Goal: Information Seeking & Learning: Learn about a topic

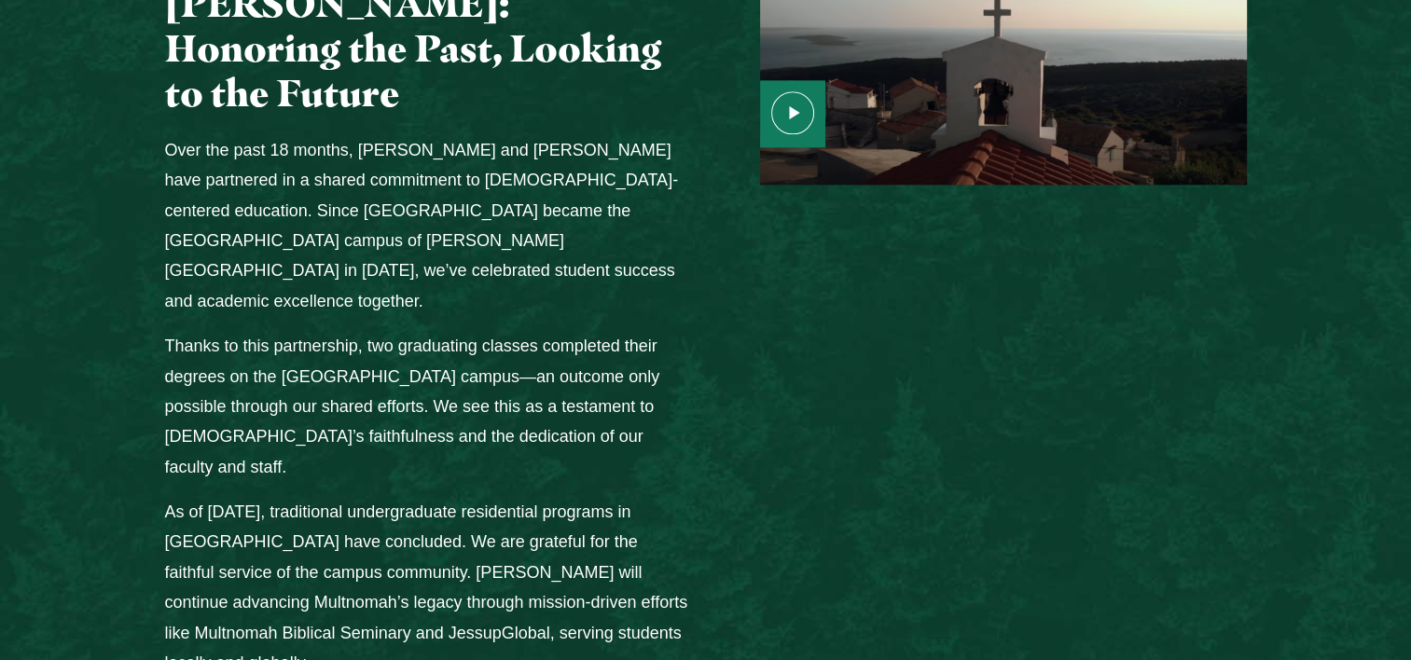
scroll to position [2425, 0]
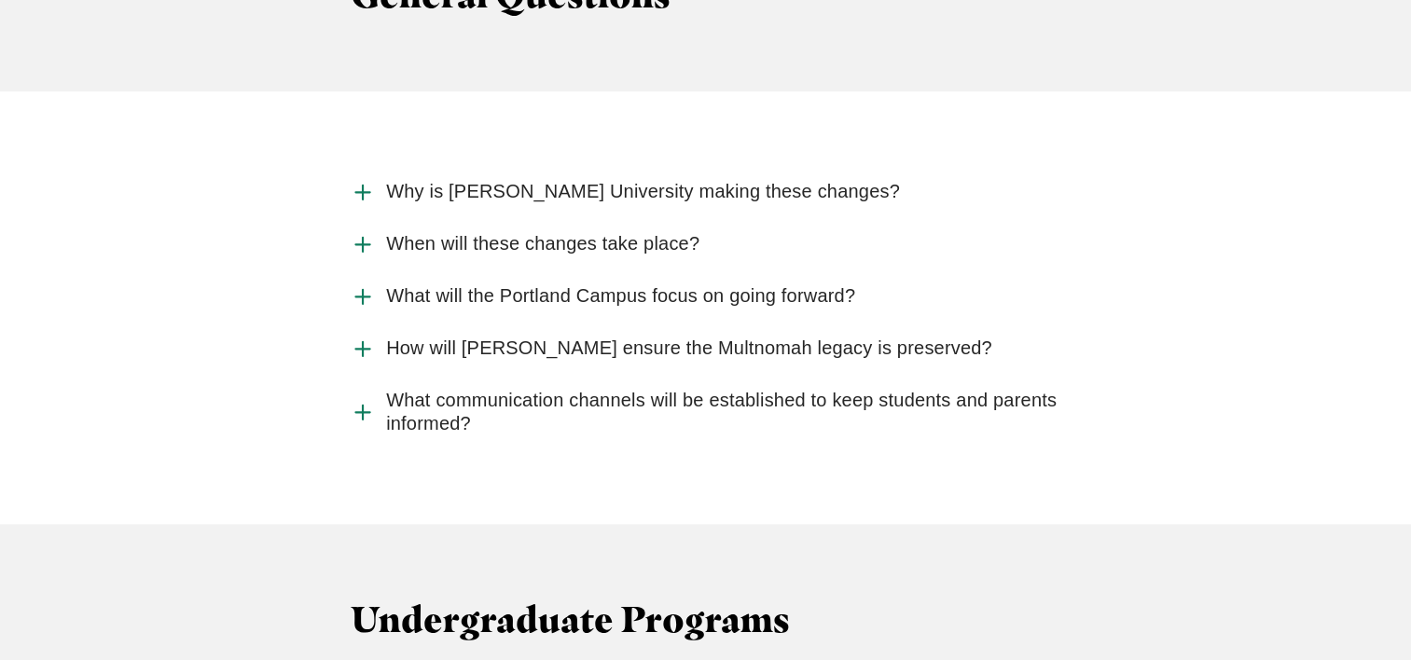
scroll to position [2052, 0]
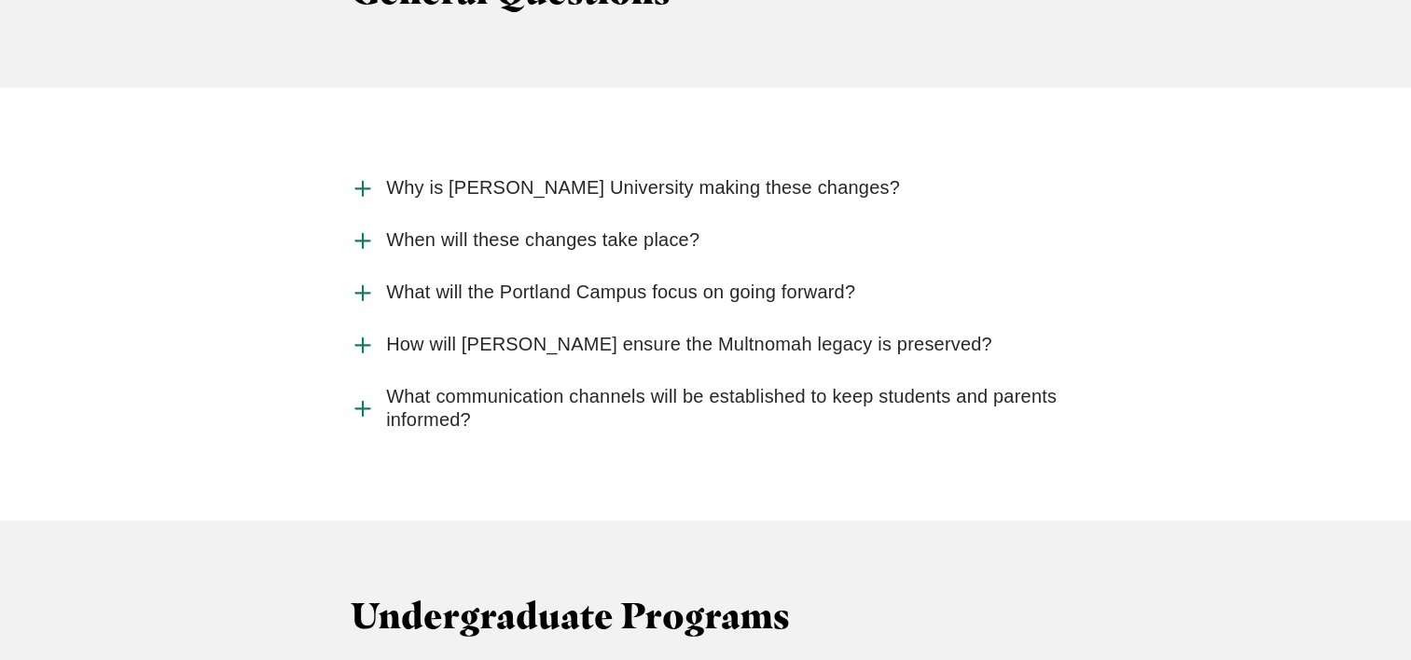
click at [365, 285] on use "Accordion" at bounding box center [362, 292] width 14 height 14
click at [0, 0] on input "What will the Portland Campus focus on going forward?" at bounding box center [0, 0] width 0 height 0
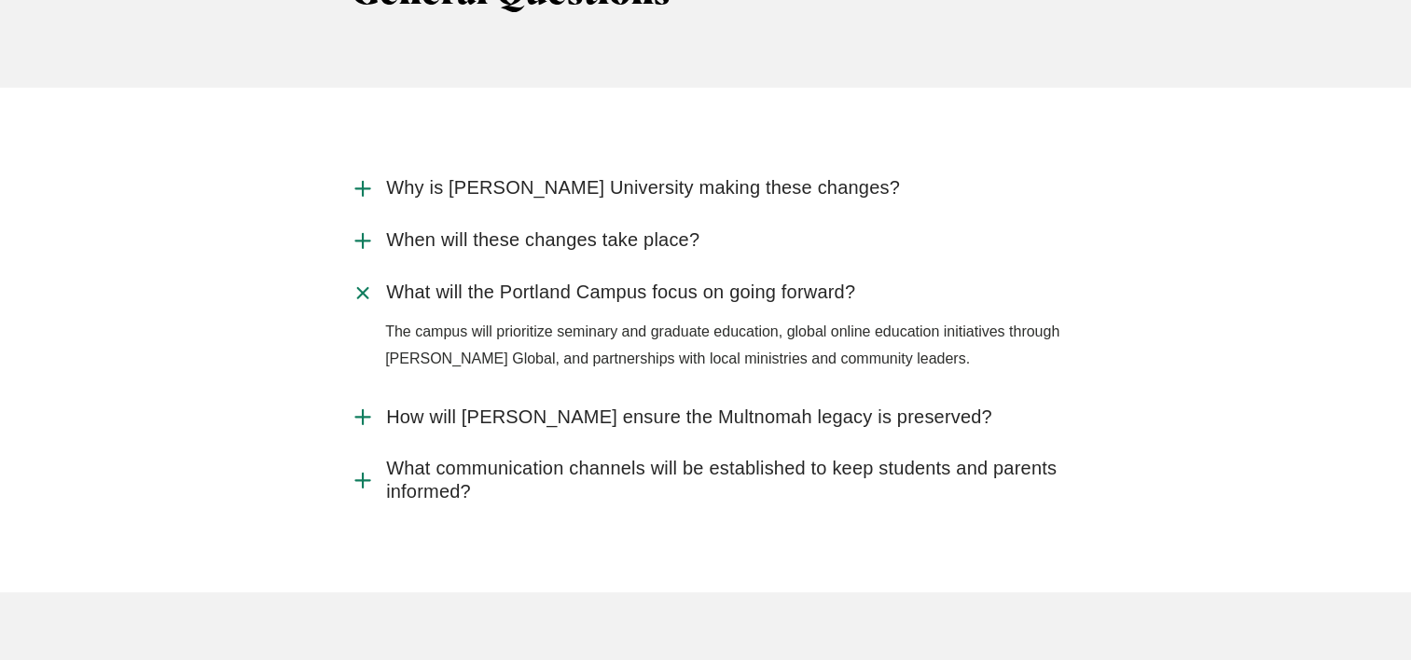
click at [363, 410] on use "Accordion" at bounding box center [362, 417] width 14 height 14
click at [0, 0] on input "How will Jessup ensure the Multnomah legacy is preserved?" at bounding box center [0, 0] width 0 height 0
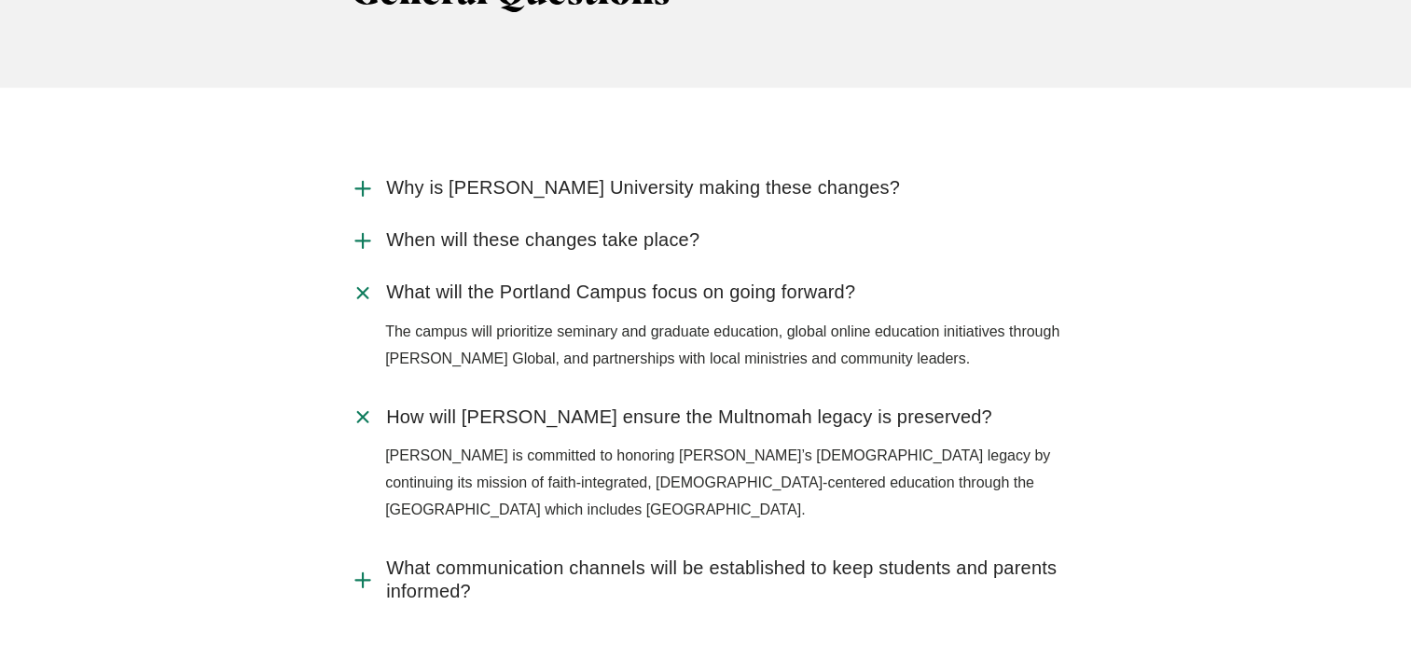
click at [362, 573] on use "Accordion" at bounding box center [362, 580] width 14 height 14
click at [0, 0] on input "What communication channels will be established to keep students and parents in…" at bounding box center [0, 0] width 0 height 0
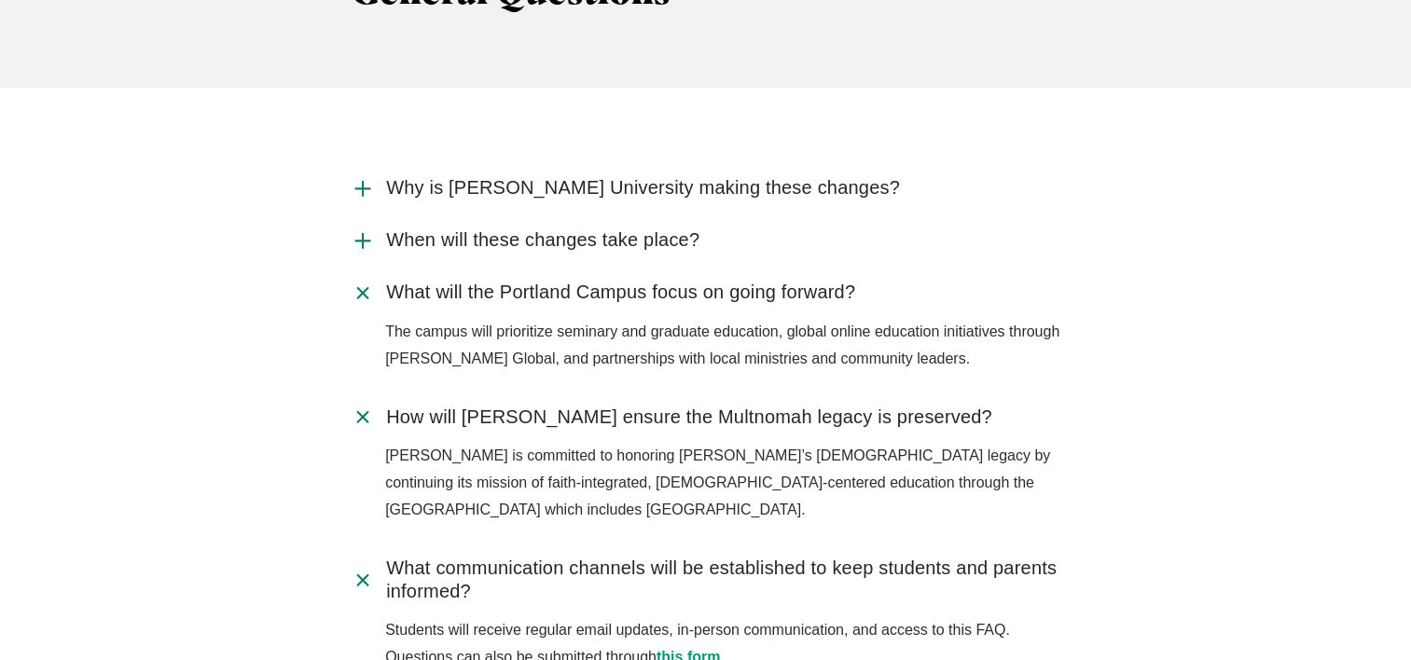
click at [355, 562] on icon "Accordion" at bounding box center [363, 579] width 35 height 35
click at [0, 0] on input "What communication channels will be established to keep students and parents in…" at bounding box center [0, 0] width 0 height 0
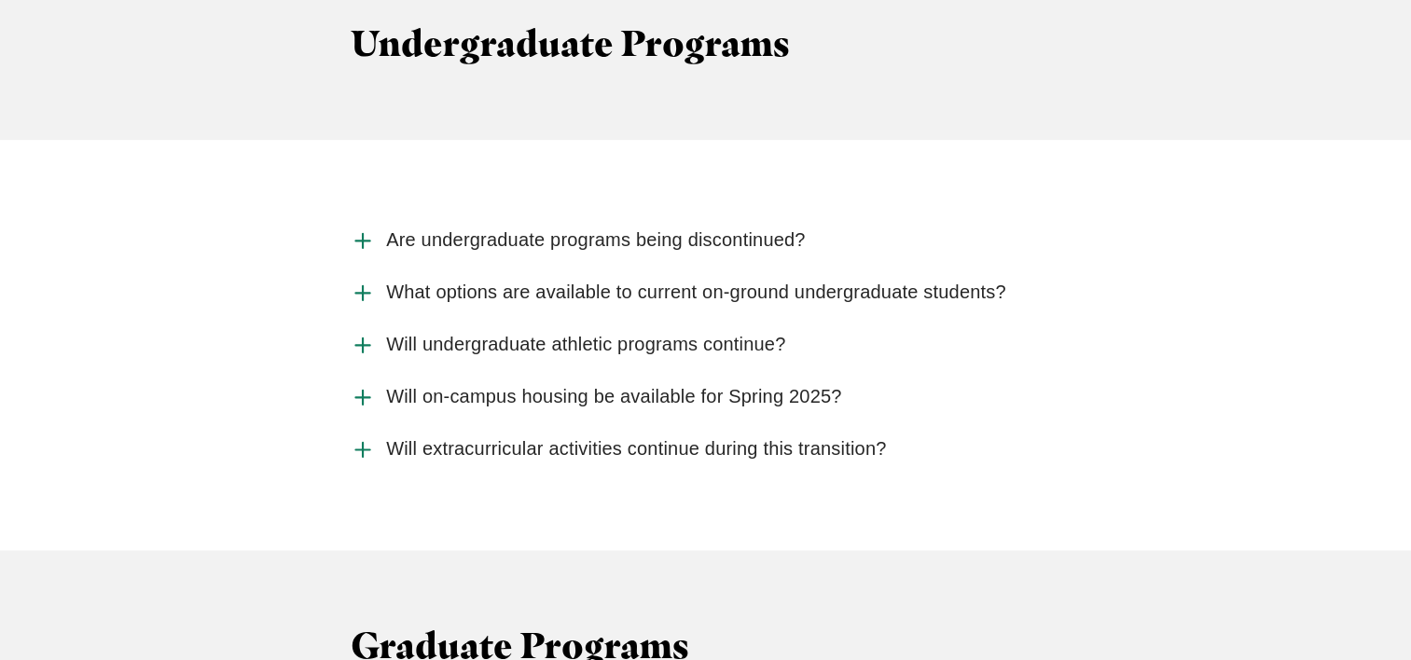
scroll to position [2798, 0]
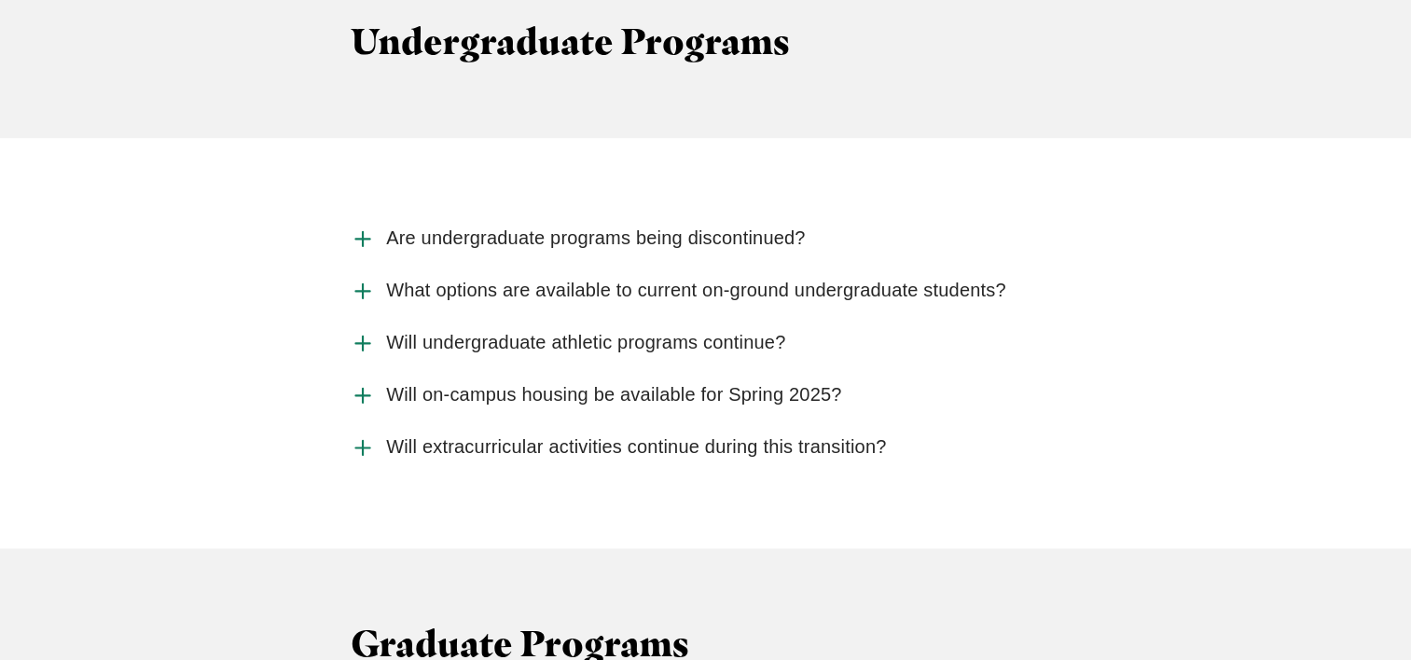
click at [353, 383] on icon "Accordion" at bounding box center [363, 395] width 24 height 24
click at [0, 0] on input "Will on-campus housing be available for Spring 2025?" at bounding box center [0, 0] width 0 height 0
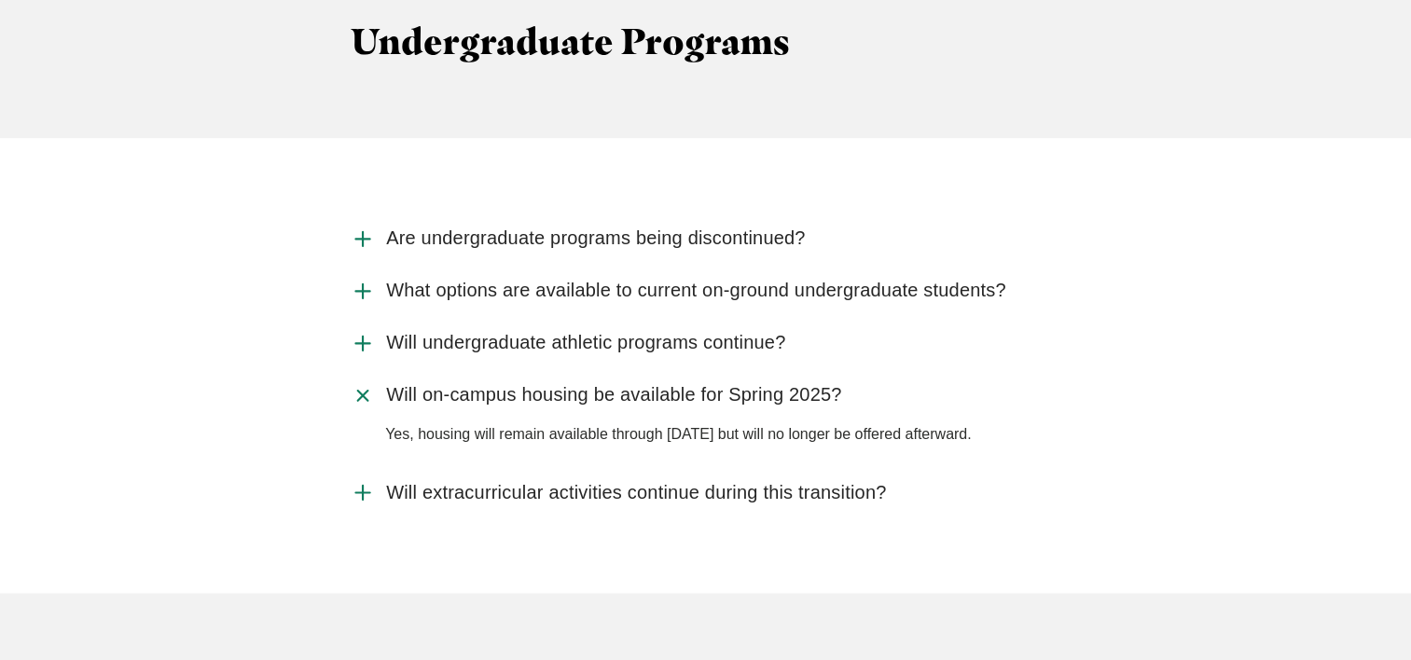
click at [353, 378] on icon "Accordion" at bounding box center [363, 395] width 35 height 35
click at [0, 0] on input "Will on-campus housing be available for Spring 2025?" at bounding box center [0, 0] width 0 height 0
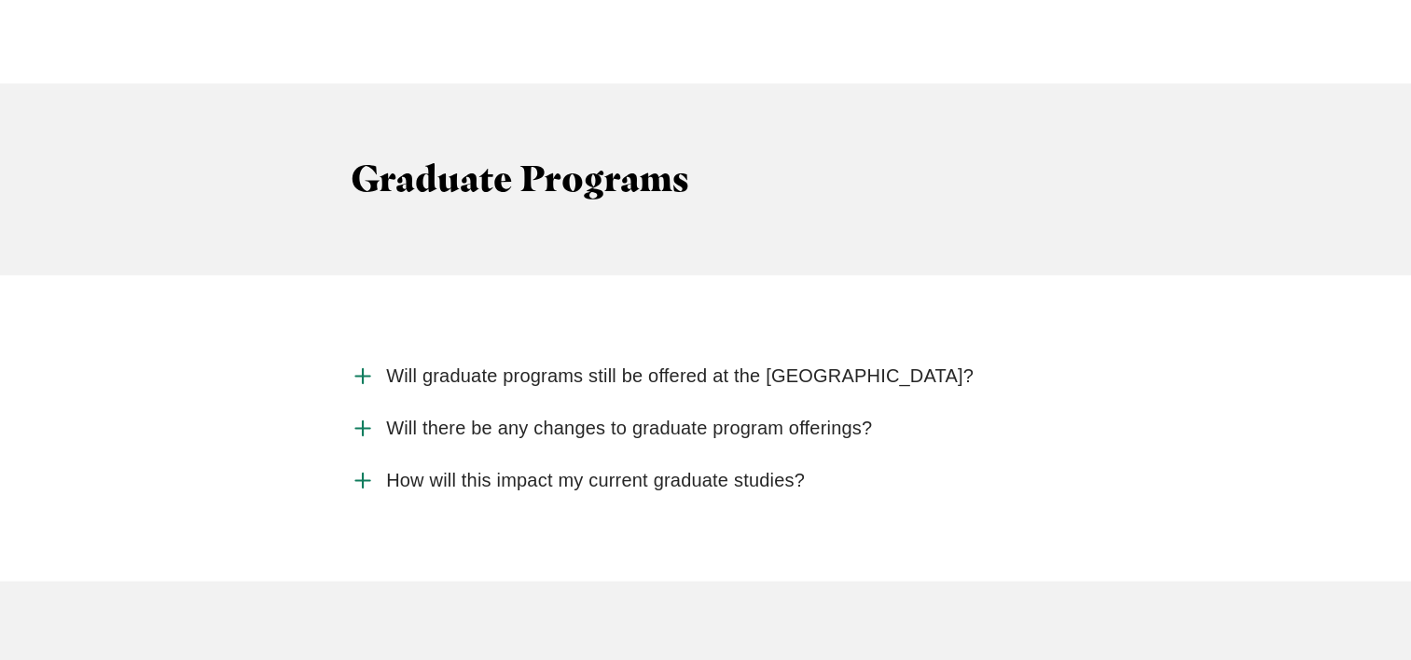
scroll to position [3264, 0]
click at [361, 363] on icon "Accordion" at bounding box center [363, 375] width 24 height 24
click at [0, 0] on input "Will graduate programs still be offered at the Portland Campus?" at bounding box center [0, 0] width 0 height 0
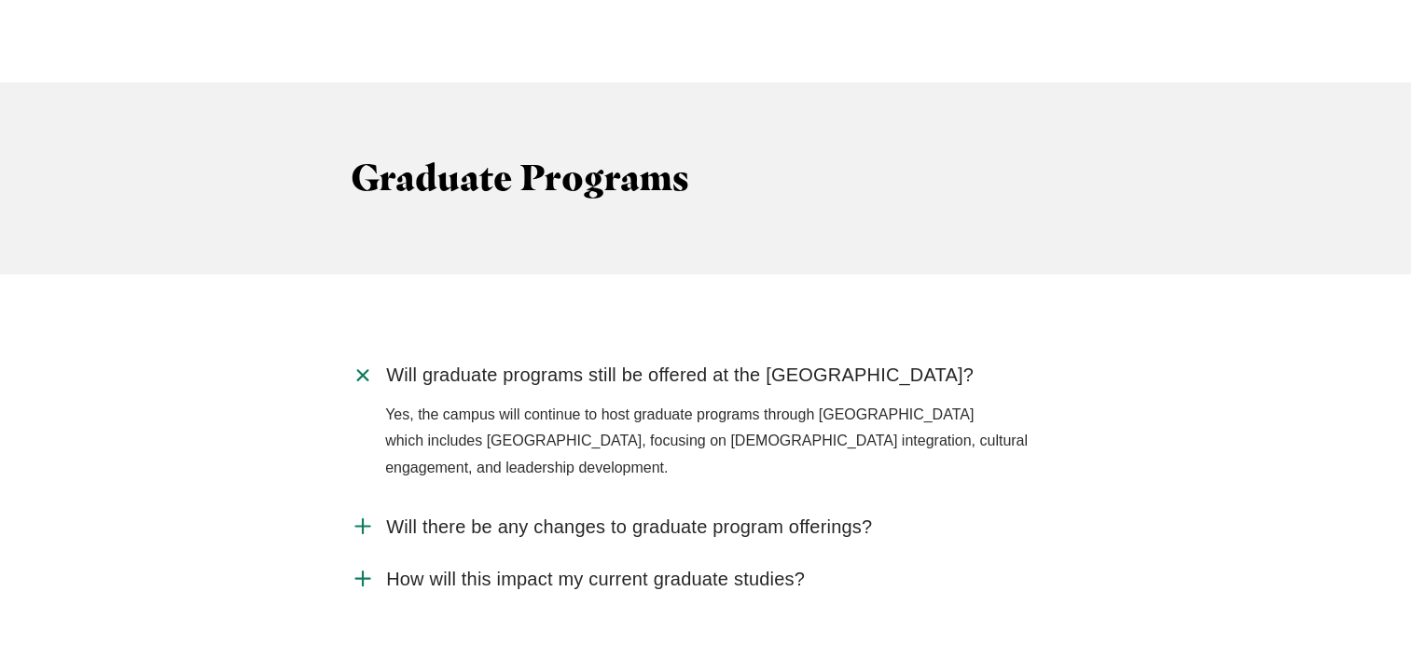
click at [362, 519] on use "Accordion" at bounding box center [362, 526] width 14 height 14
click at [0, 0] on input "Will there be any changes to graduate program offerings?" at bounding box center [0, 0] width 0 height 0
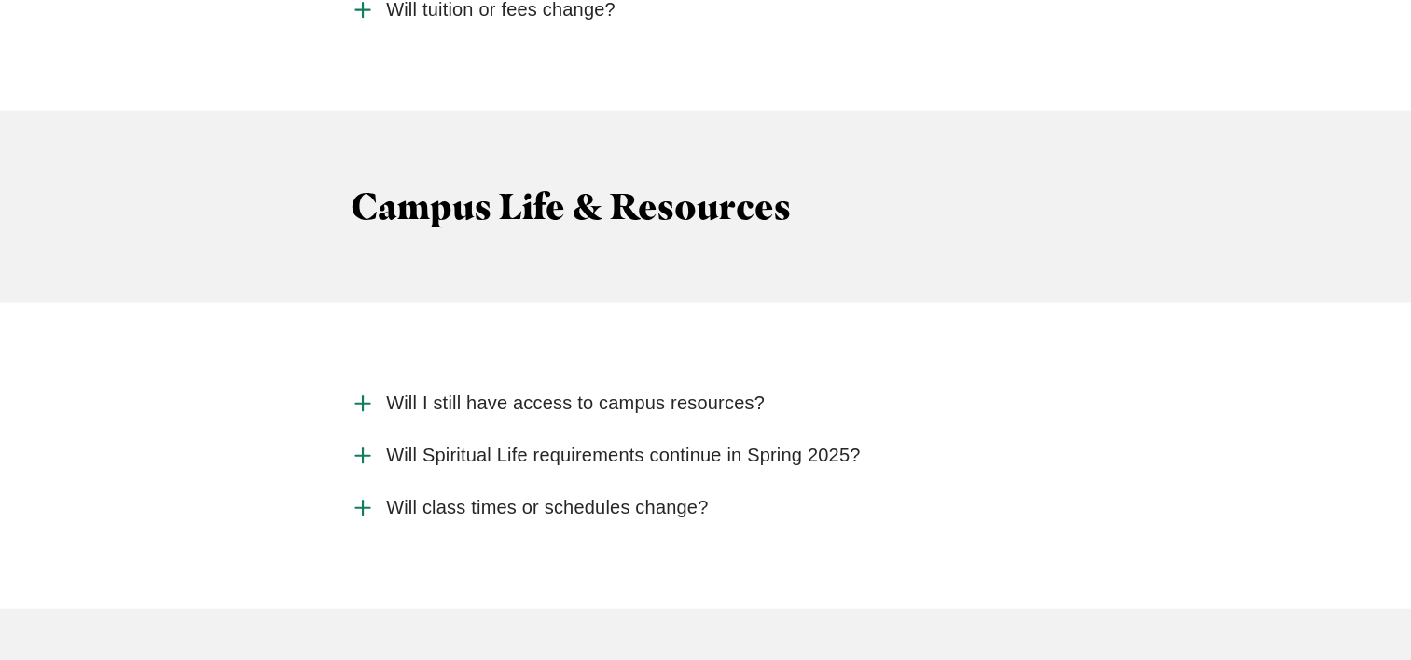
scroll to position [4849, 0]
click at [360, 391] on icon "Accordion" at bounding box center [363, 403] width 24 height 24
click at [0, 0] on input "Will I still have access to campus resources?" at bounding box center [0, 0] width 0 height 0
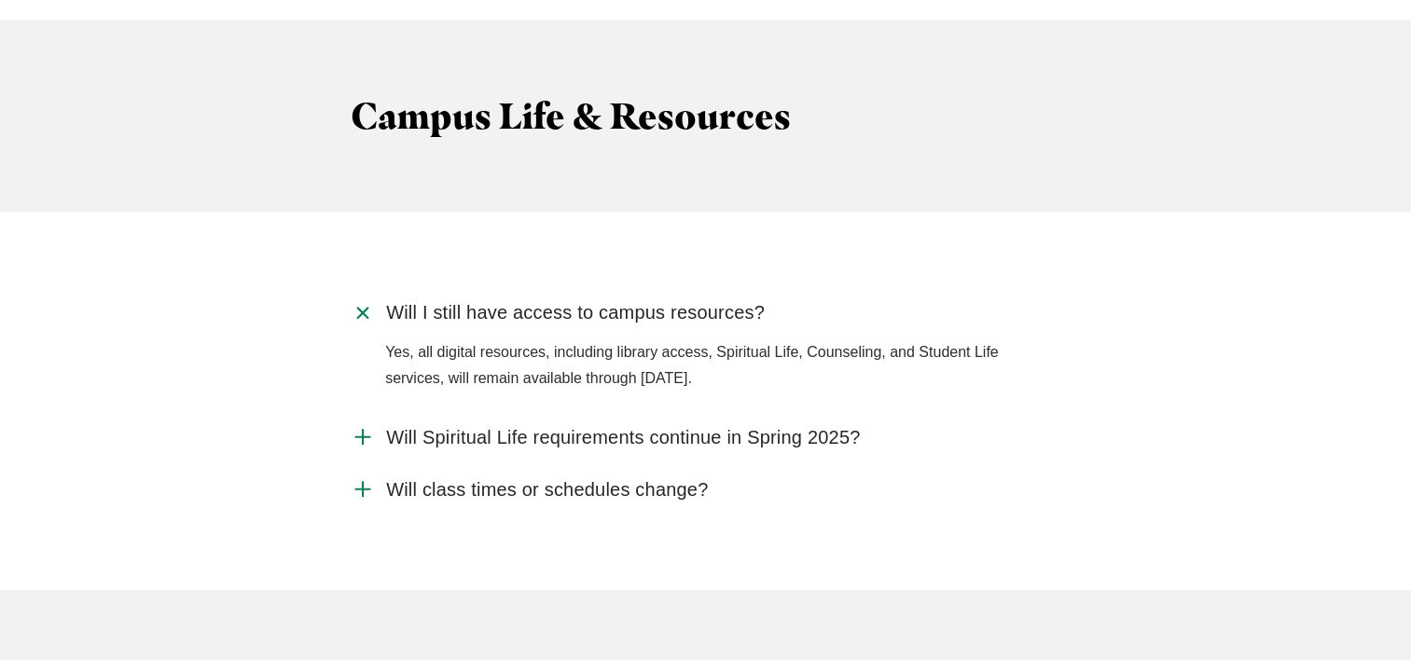
scroll to position [4943, 0]
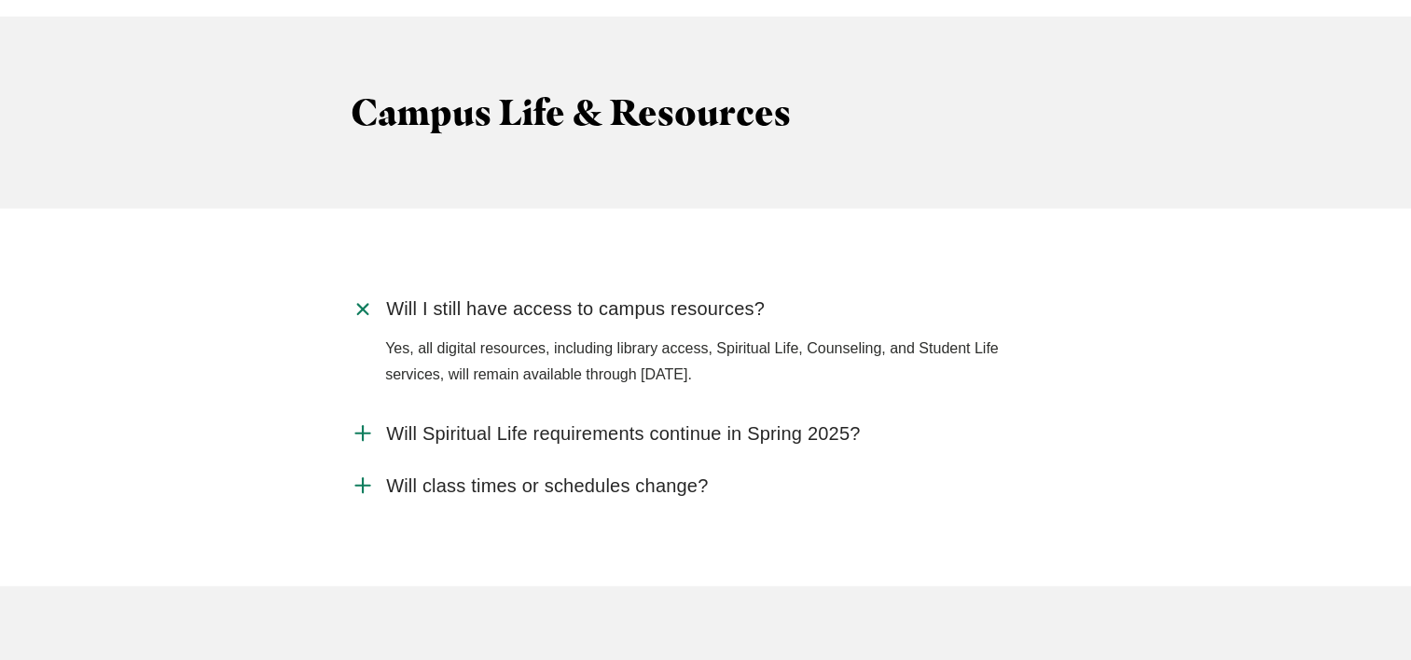
click at [358, 422] on icon "Accordion" at bounding box center [363, 434] width 24 height 24
click at [0, 0] on input "Will Spiritual Life requirements continue in Spring 2025?" at bounding box center [0, 0] width 0 height 0
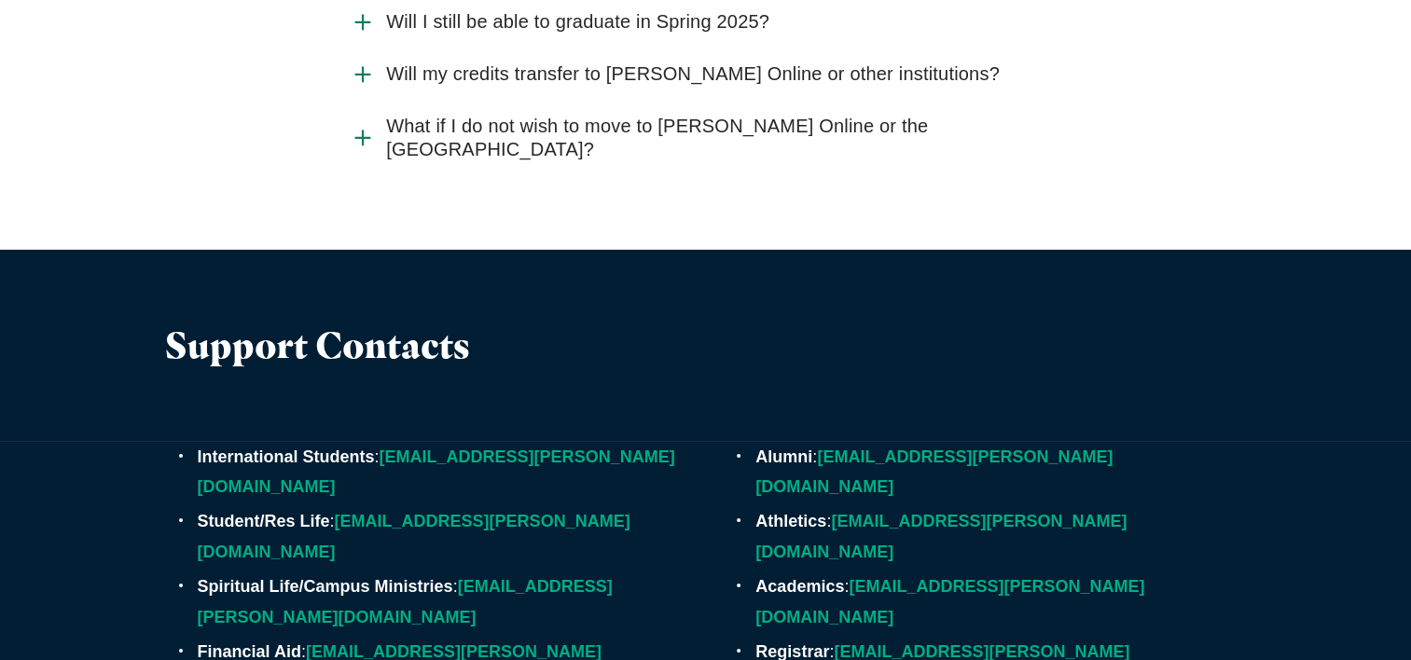
scroll to position [5875, 0]
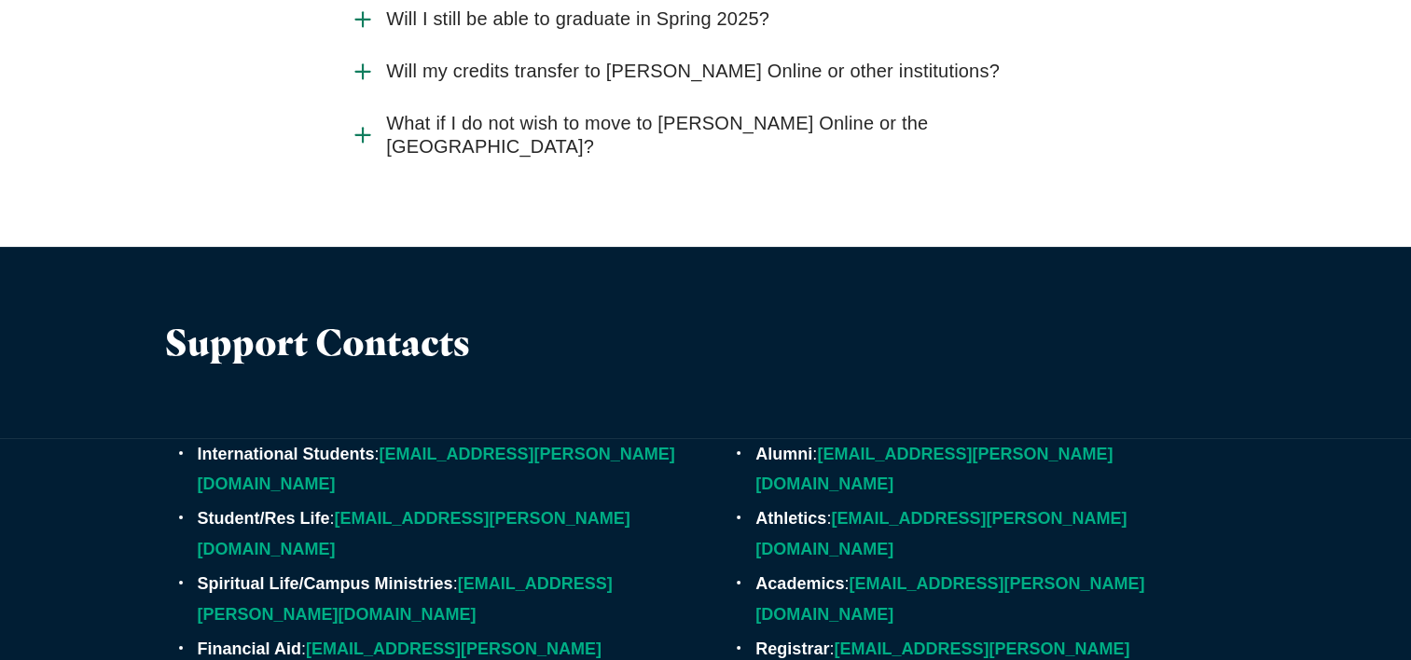
click at [362, 128] on use "Accordion" at bounding box center [362, 135] width 14 height 14
click at [0, 0] on input "What if I do not wish to move to Jessup Online or the Rocklin Campus?" at bounding box center [0, 0] width 0 height 0
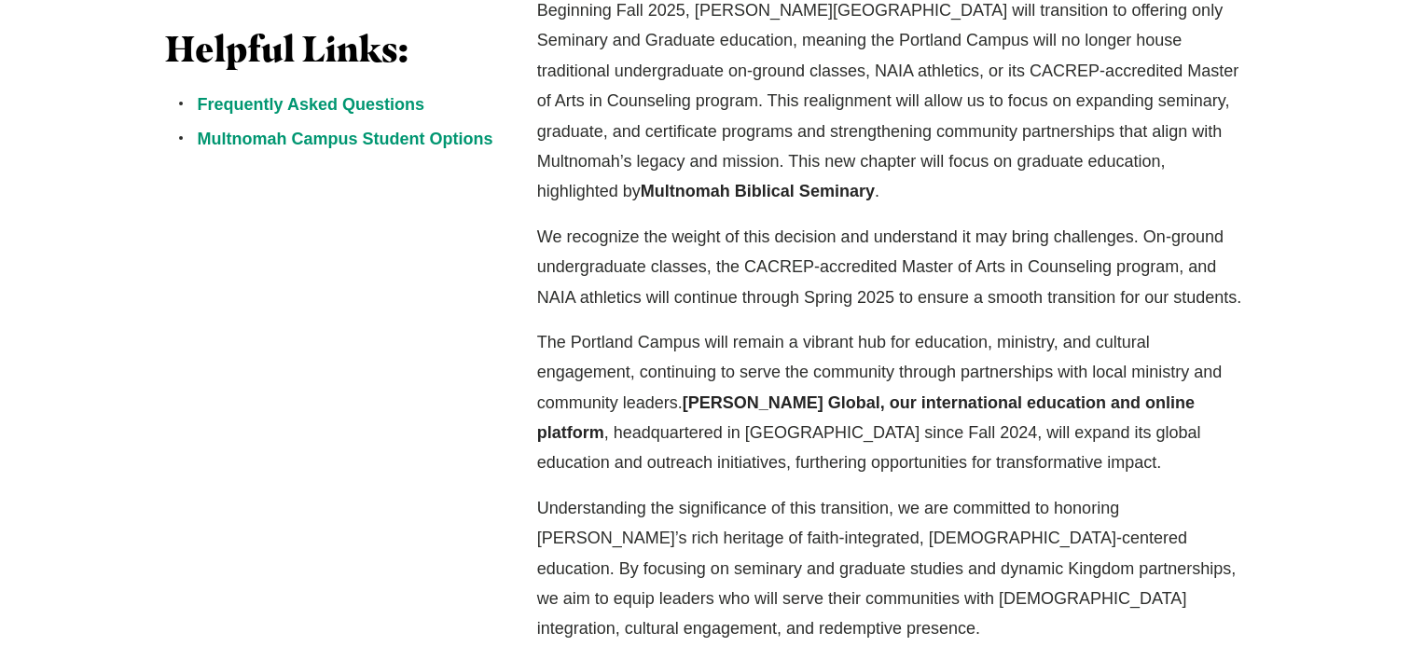
scroll to position [653, 0]
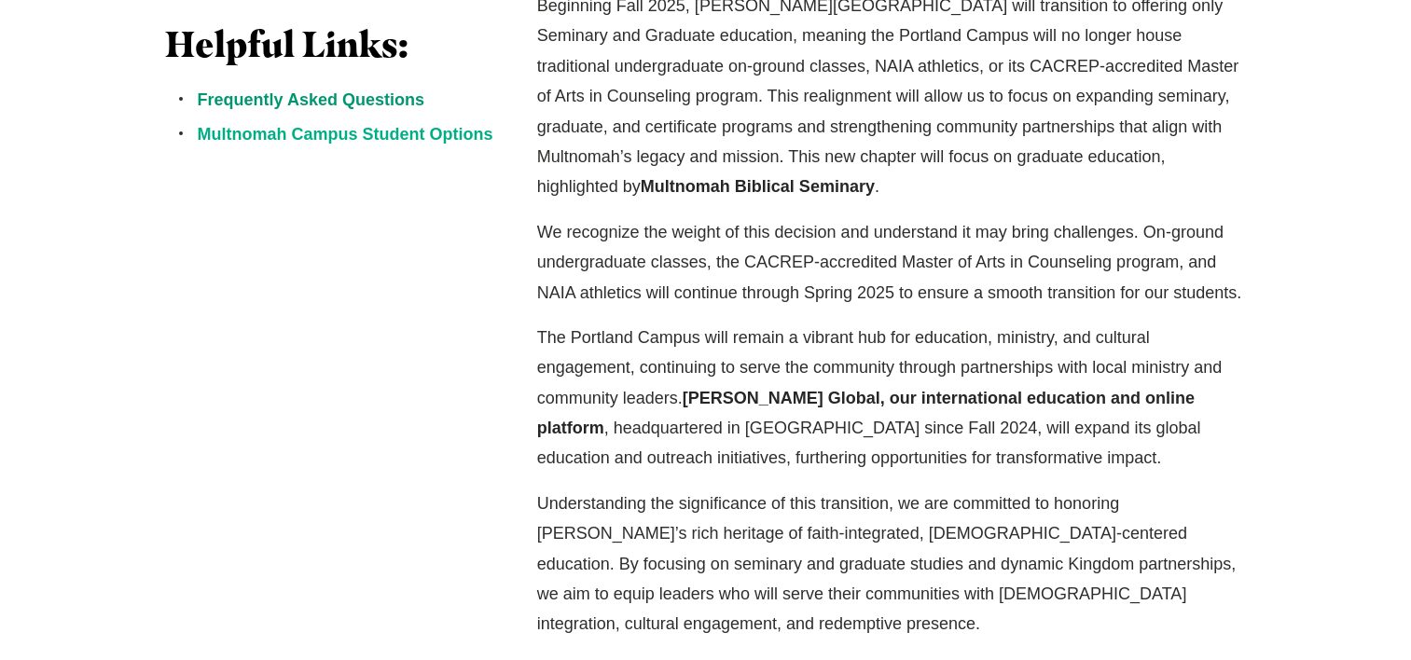
click at [380, 130] on link "Multnomah Campus Student Options" at bounding box center [346, 134] width 296 height 19
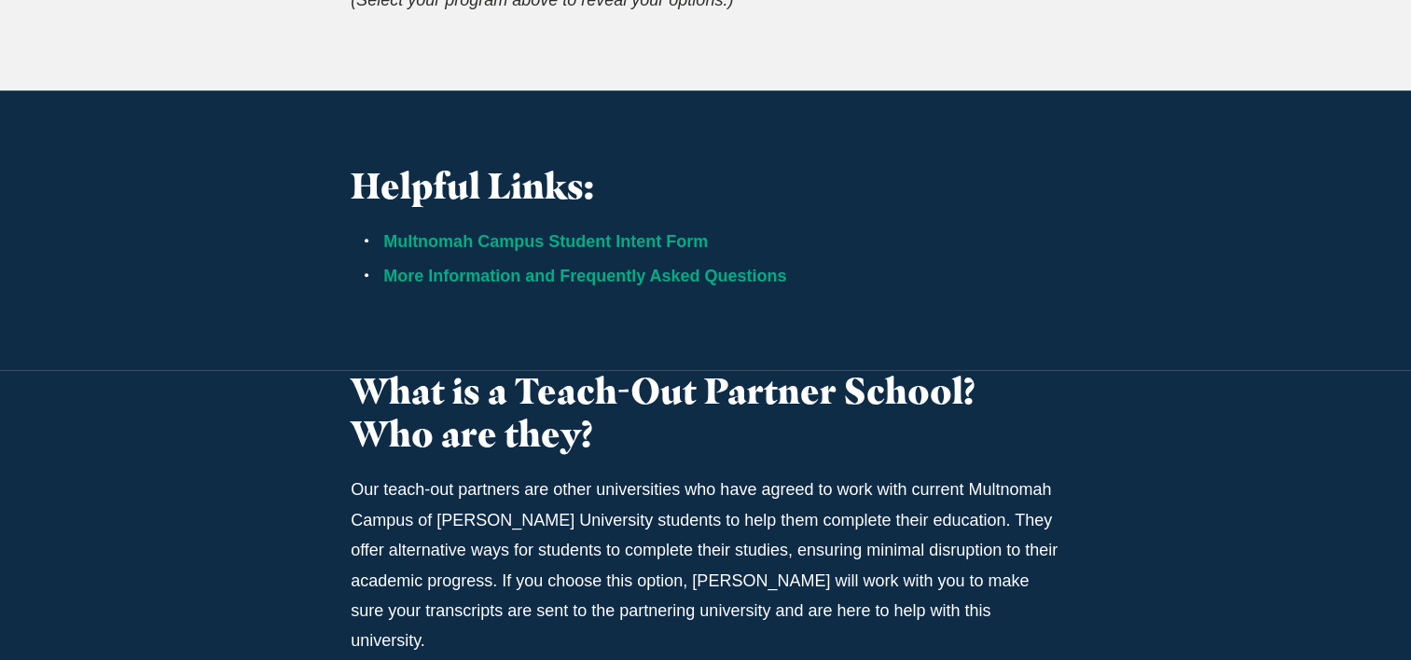
scroll to position [1306, 0]
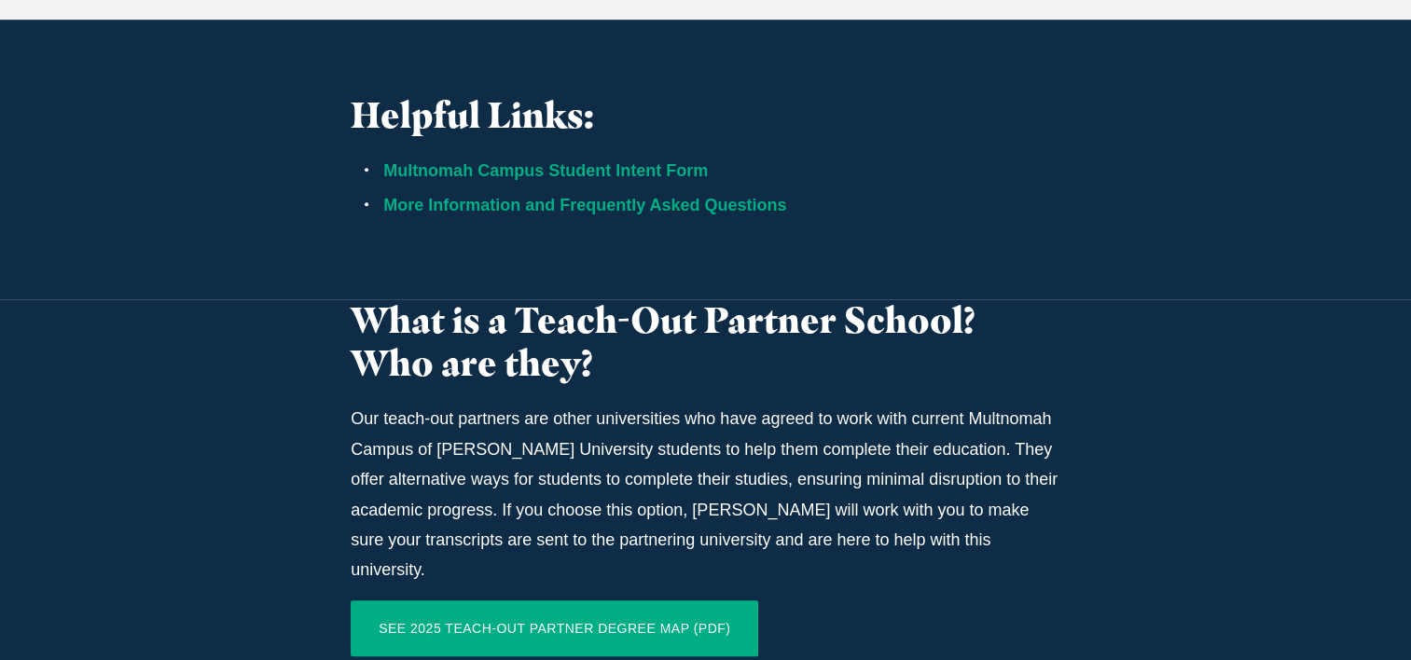
click at [563, 604] on link "SEE 2025 TEACH-OUT PARTNER DEGREE MAP (PDF)" at bounding box center [555, 629] width 408 height 56
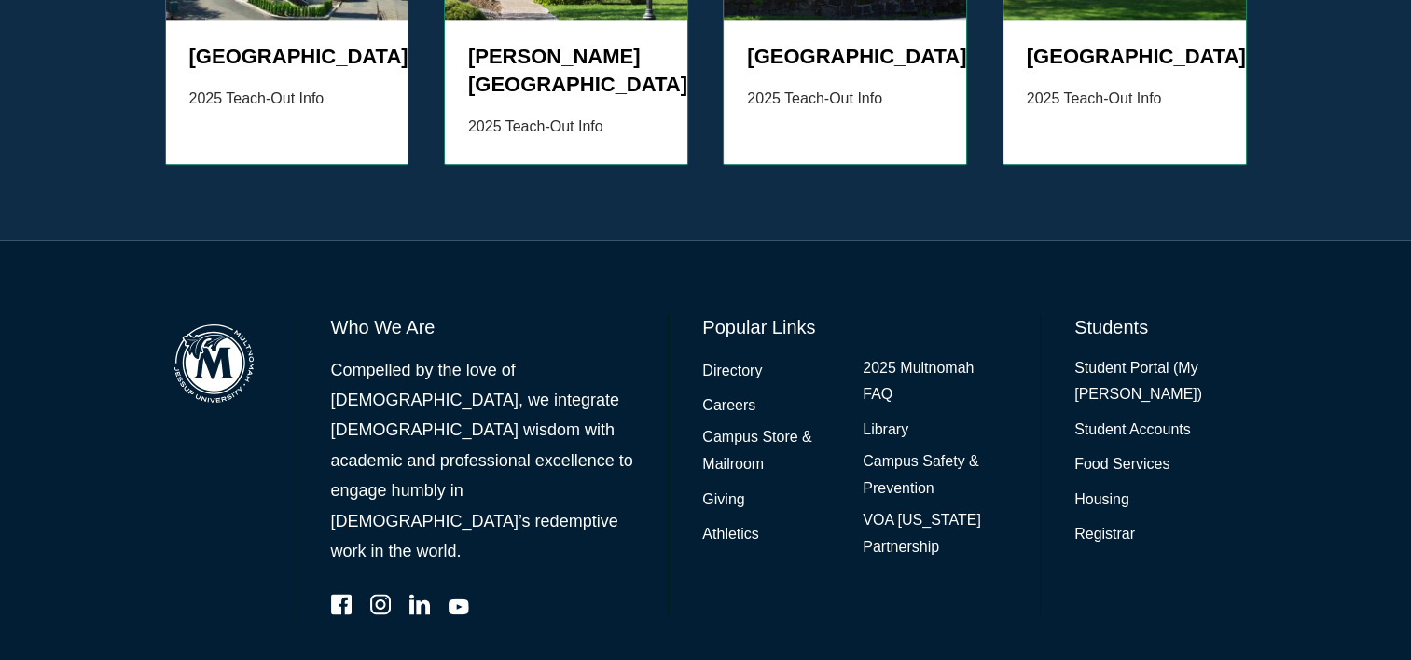
scroll to position [2339, 0]
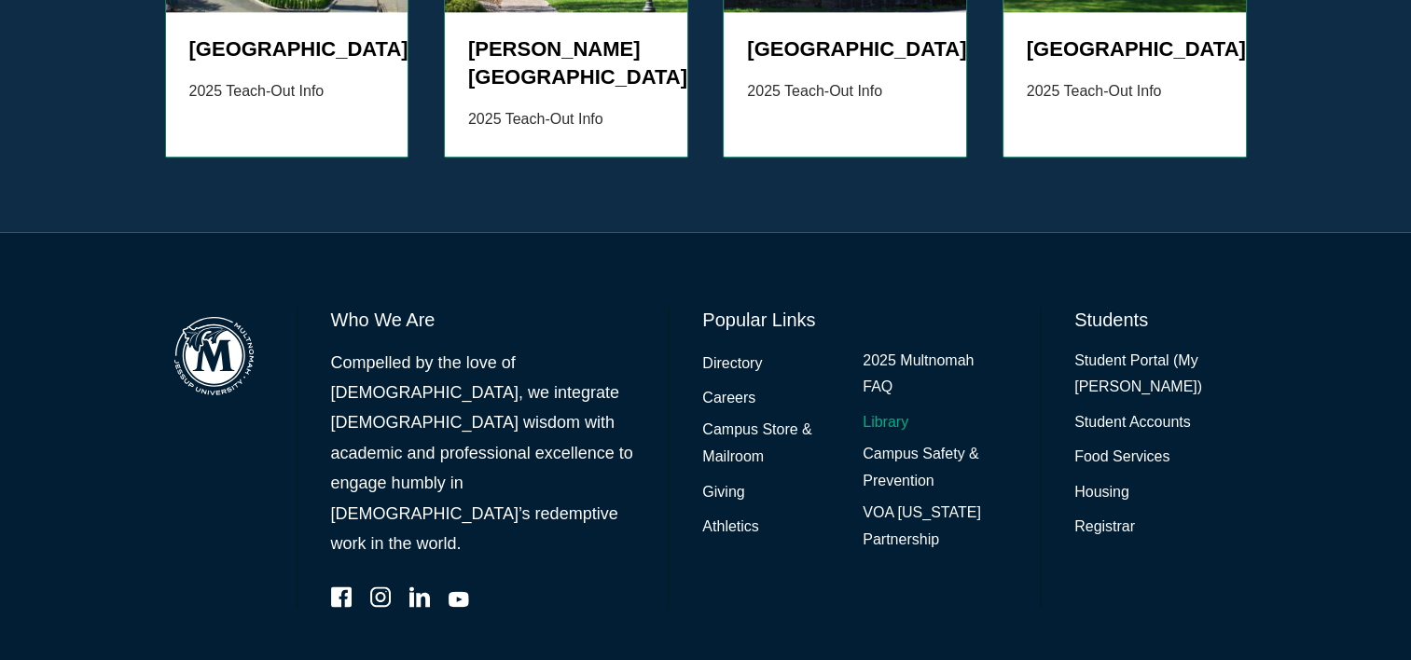
click at [894, 409] on link "Library" at bounding box center [886, 422] width 46 height 27
